Goal: Information Seeking & Learning: Learn about a topic

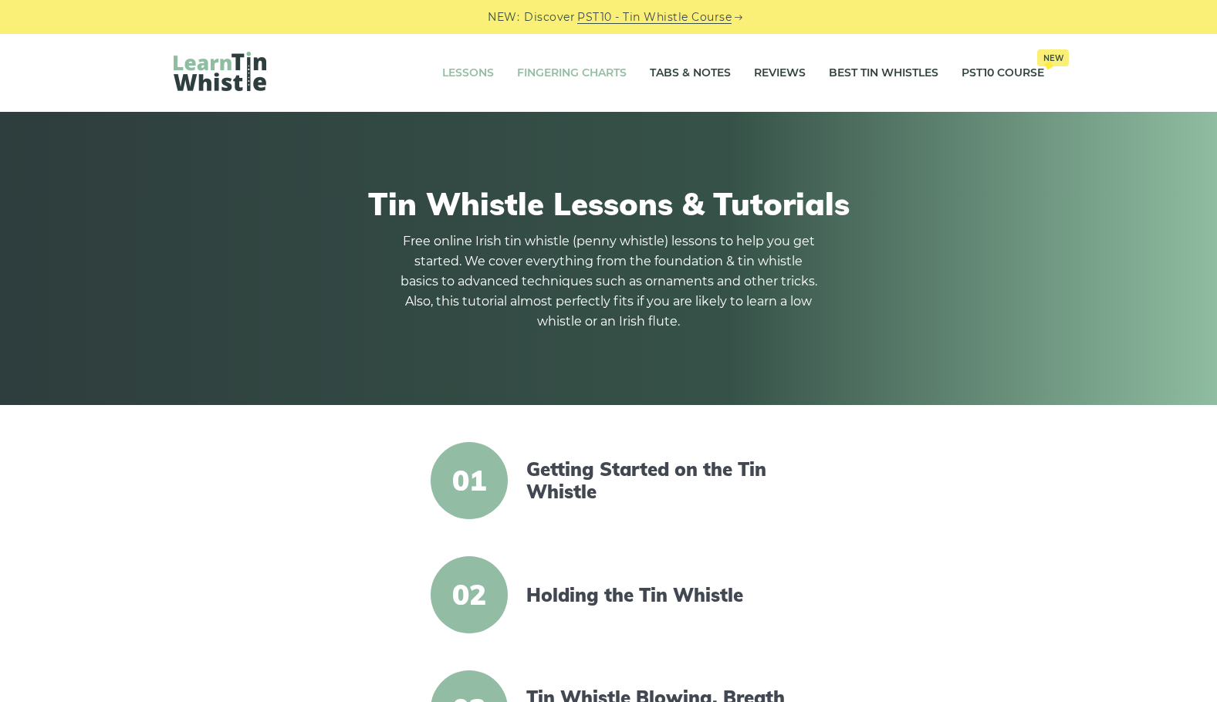
click at [584, 73] on link "Fingering Charts" at bounding box center [572, 73] width 110 height 39
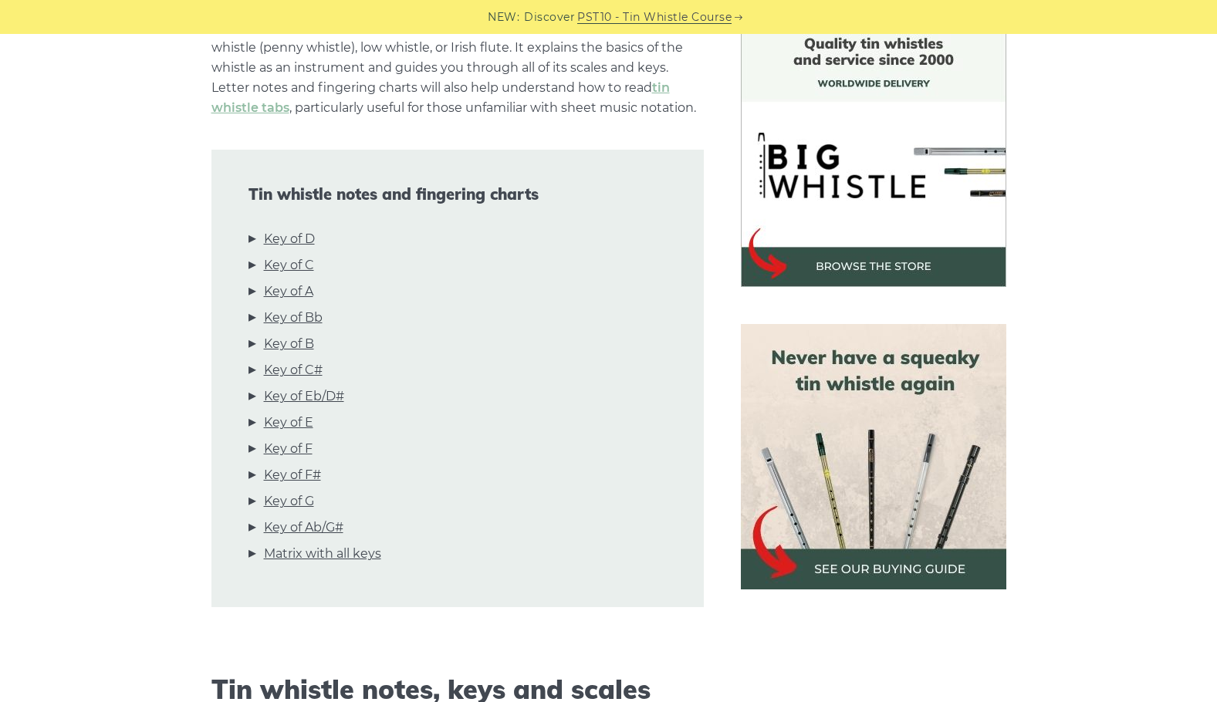
scroll to position [463, 0]
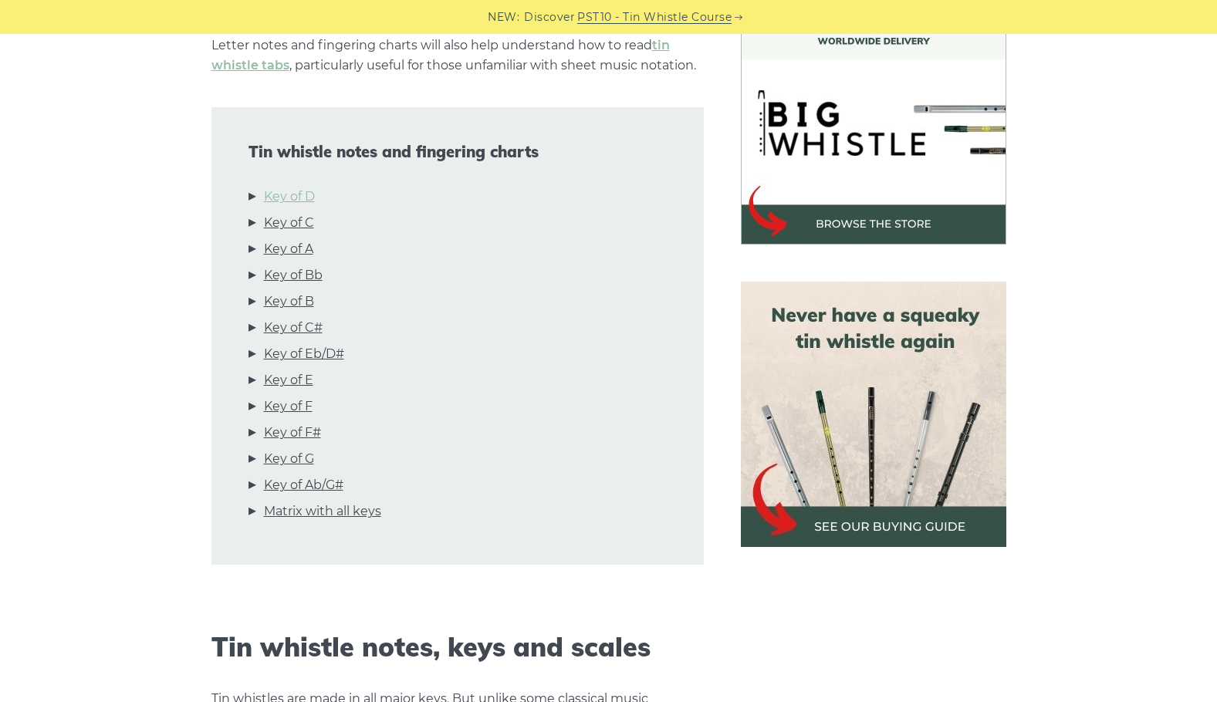
click at [292, 196] on link "Key of D" at bounding box center [289, 197] width 51 height 20
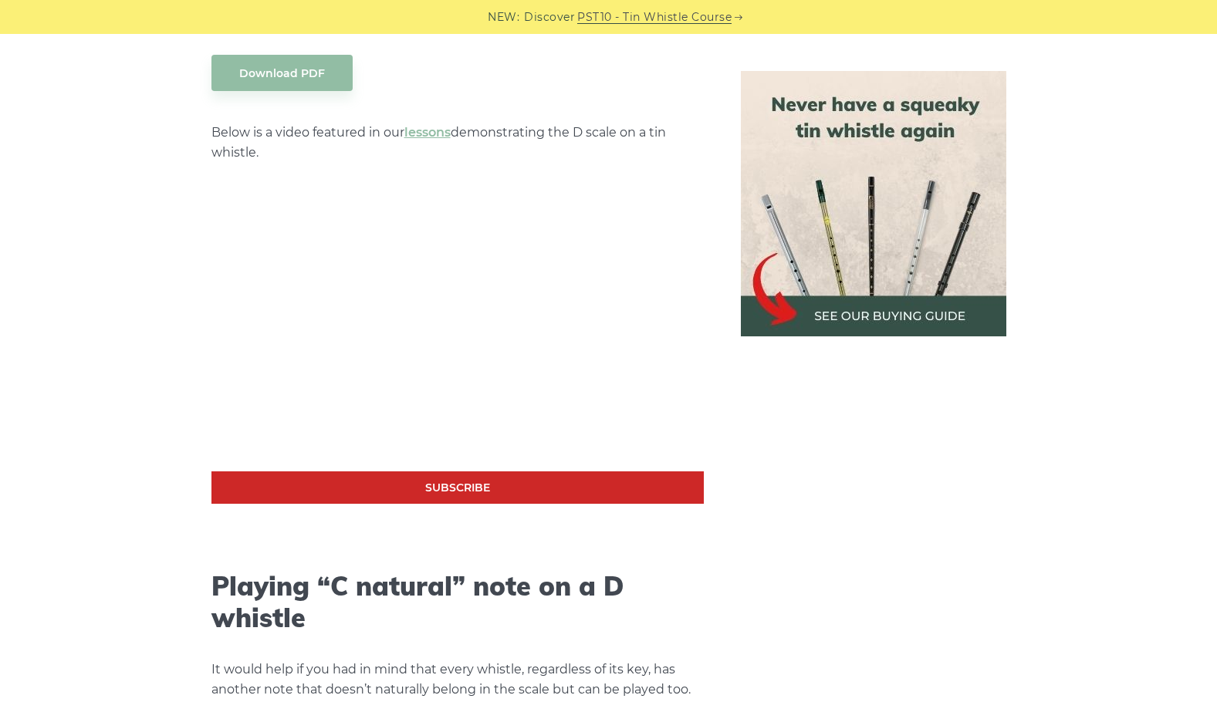
scroll to position [2790, 0]
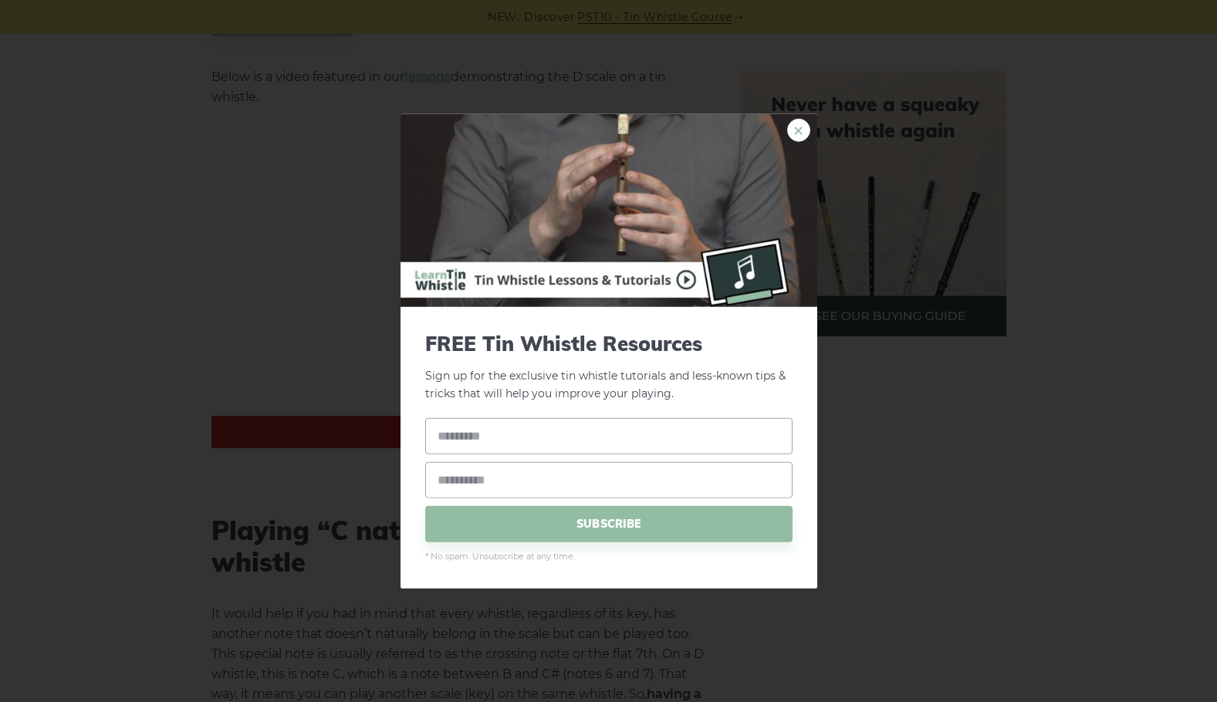
click at [795, 127] on link "×" at bounding box center [798, 130] width 23 height 23
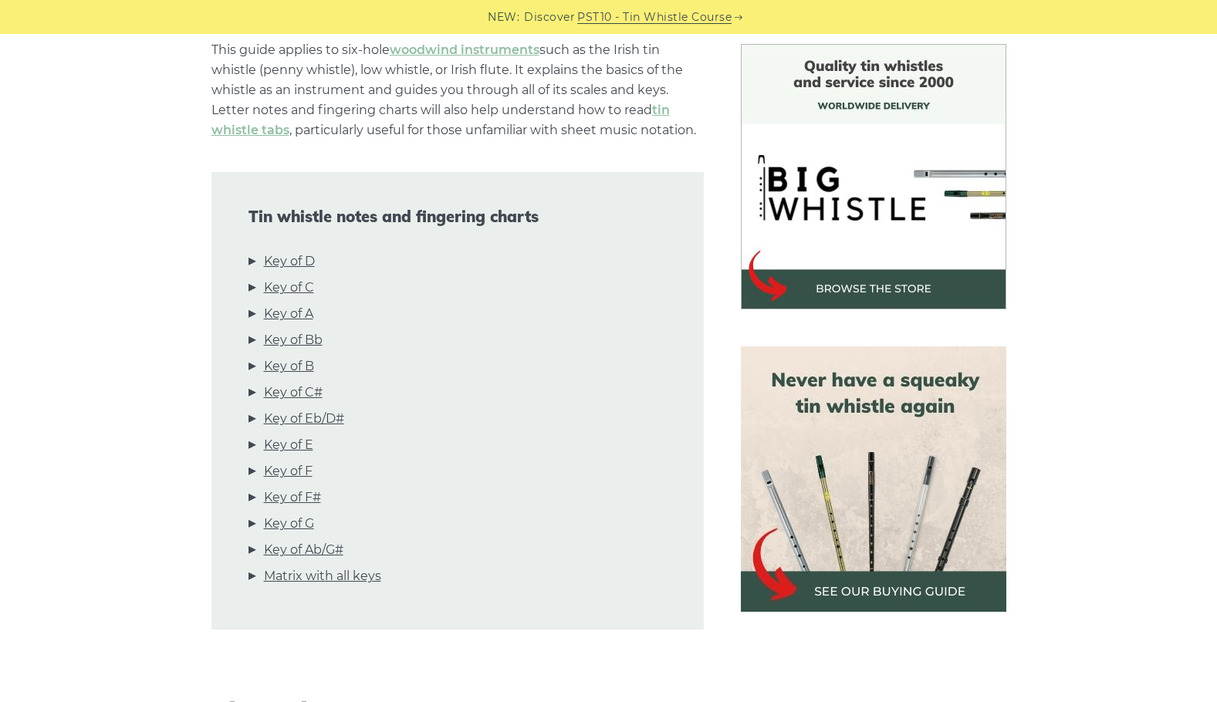
scroll to position [0, 0]
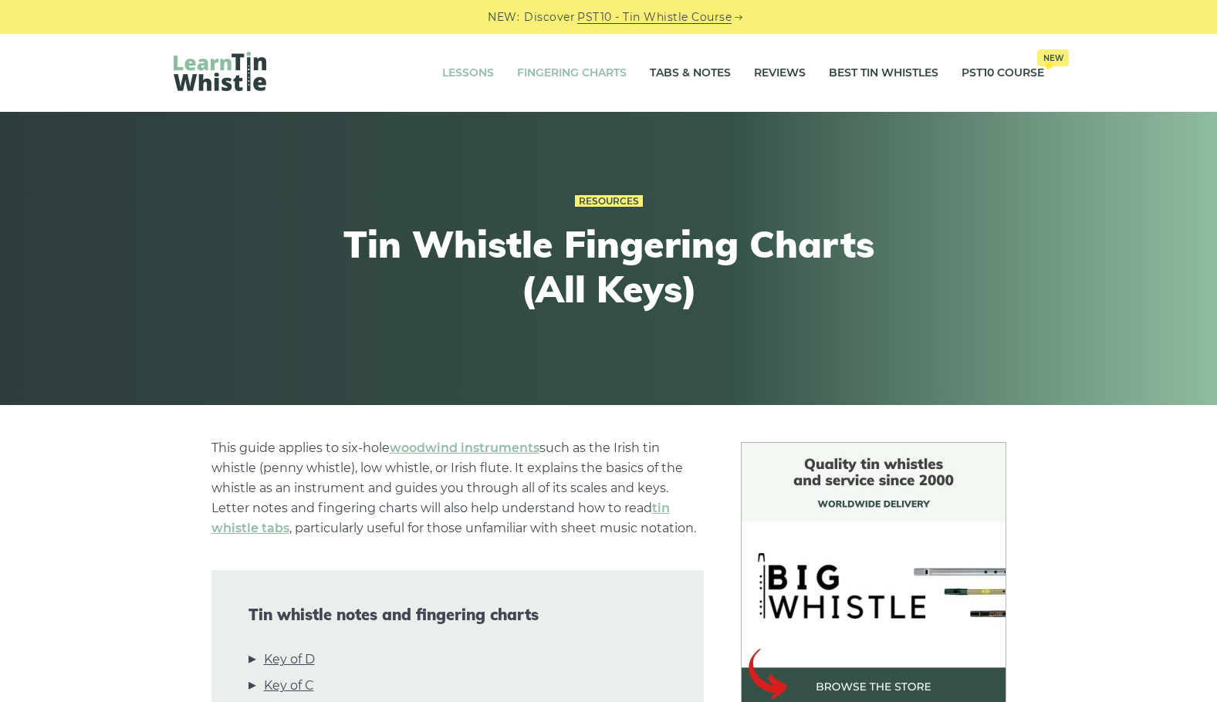
click at [465, 73] on link "Lessons" at bounding box center [468, 73] width 52 height 39
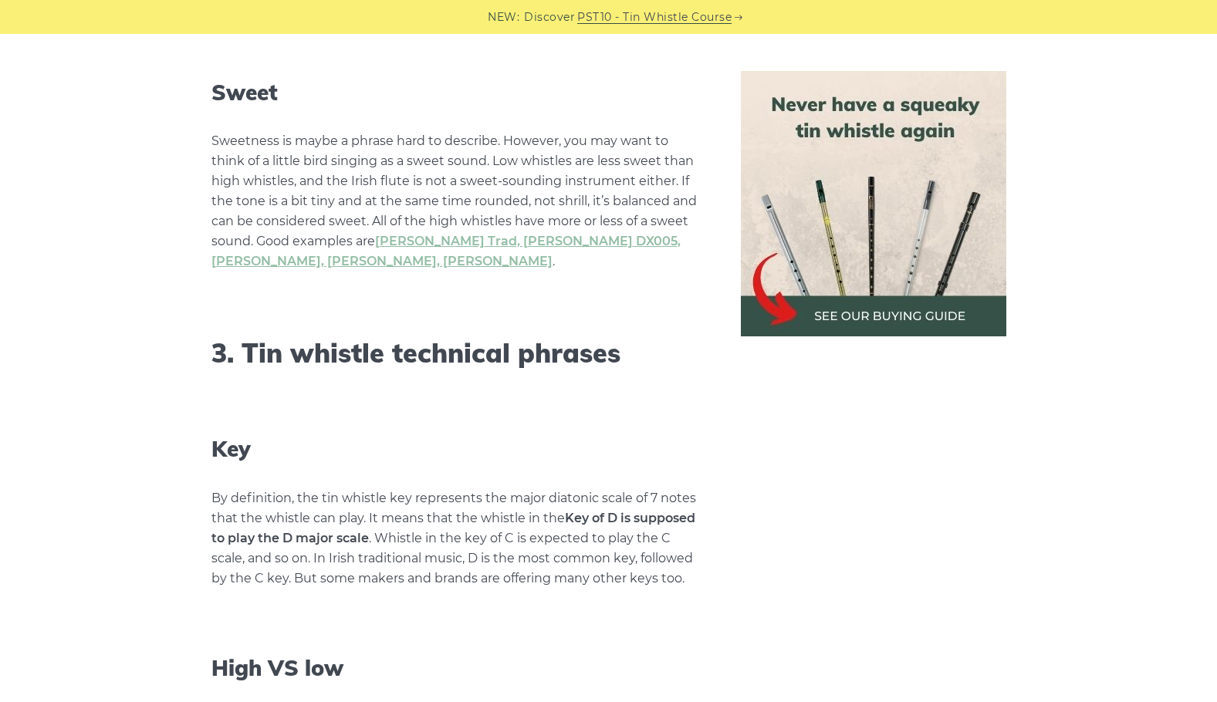
scroll to position [4398, 0]
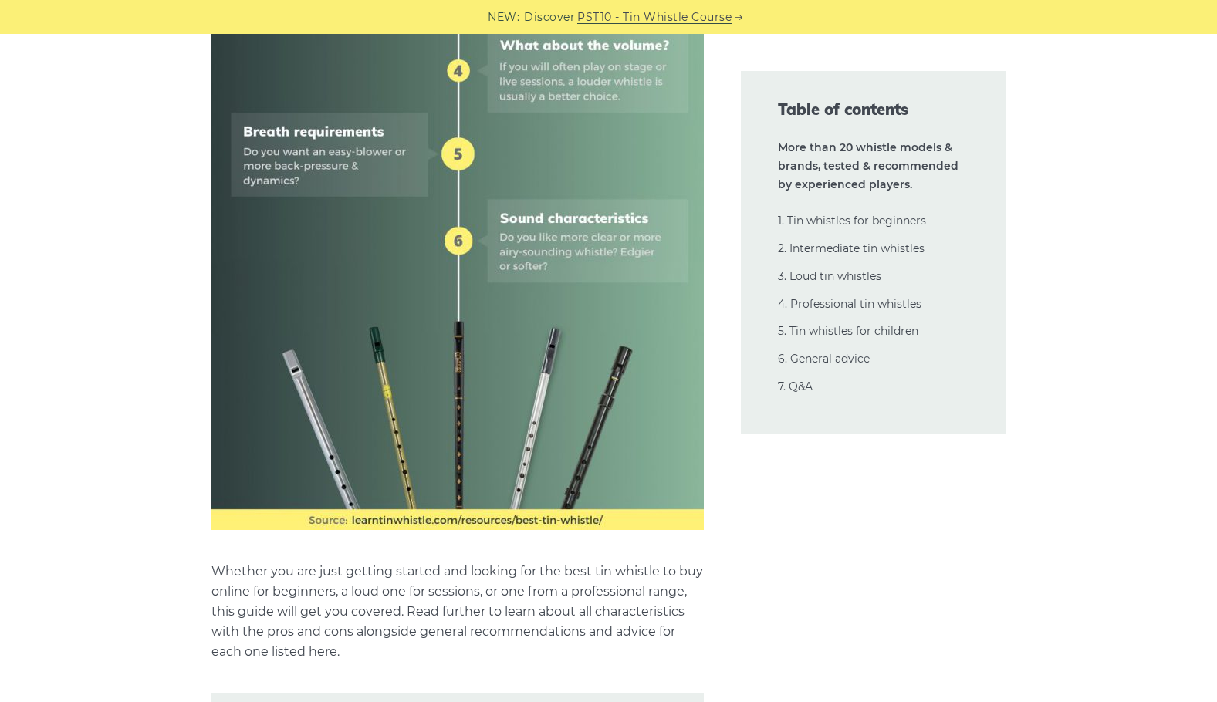
scroll to position [1080, 0]
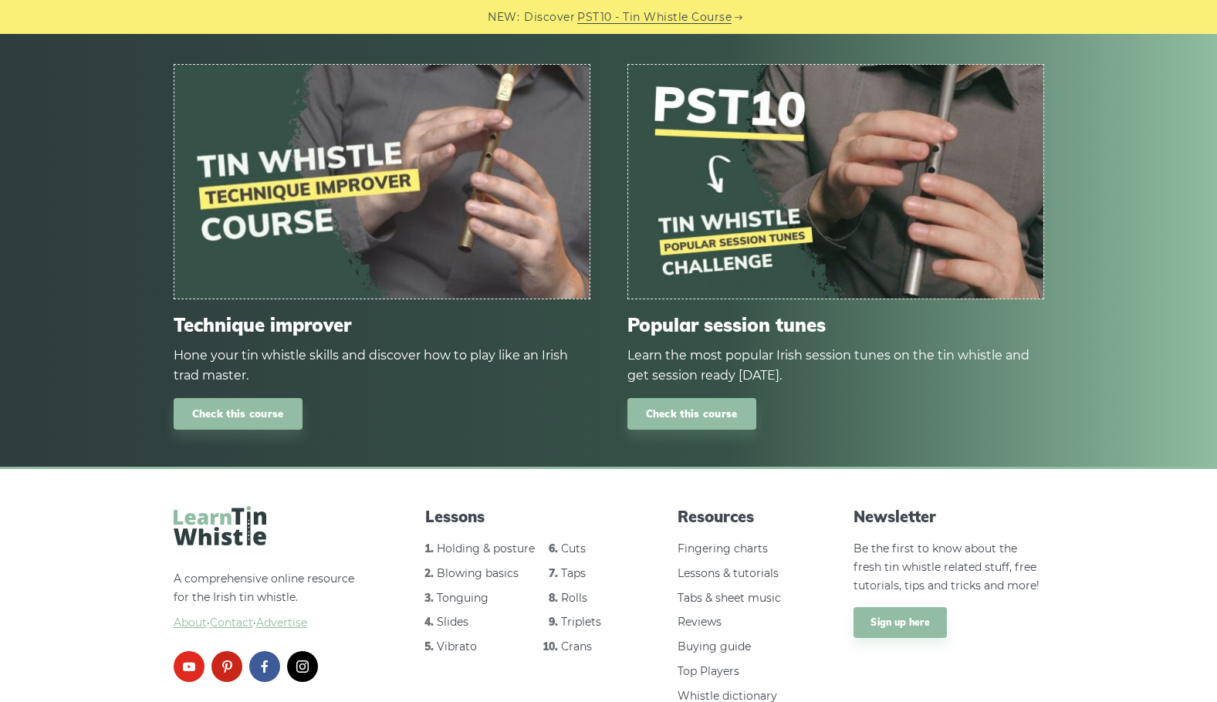
scroll to position [2006, 0]
